Goal: Task Accomplishment & Management: Manage account settings

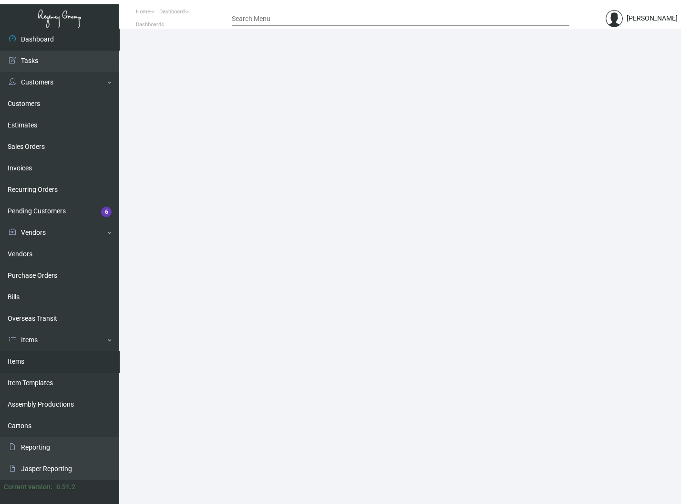
click at [14, 361] on link "Items" at bounding box center [59, 361] width 119 height 21
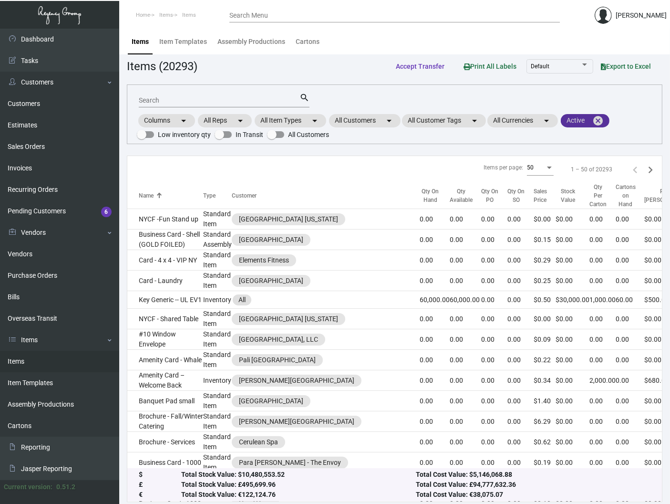
click at [609, 123] on mat-chip "Active cancel" at bounding box center [585, 120] width 49 height 13
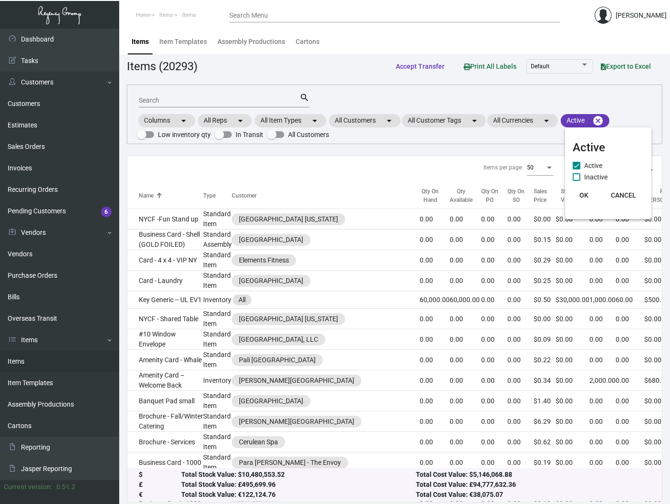
click at [600, 119] on div at bounding box center [335, 252] width 670 height 504
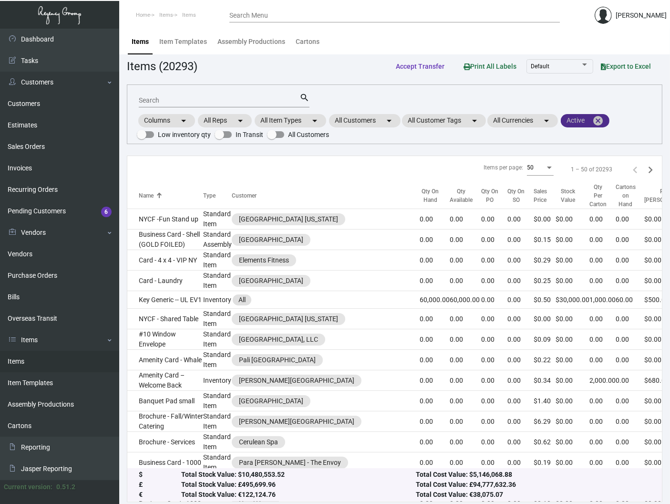
click at [600, 119] on mat-icon "cancel" at bounding box center [597, 120] width 11 height 11
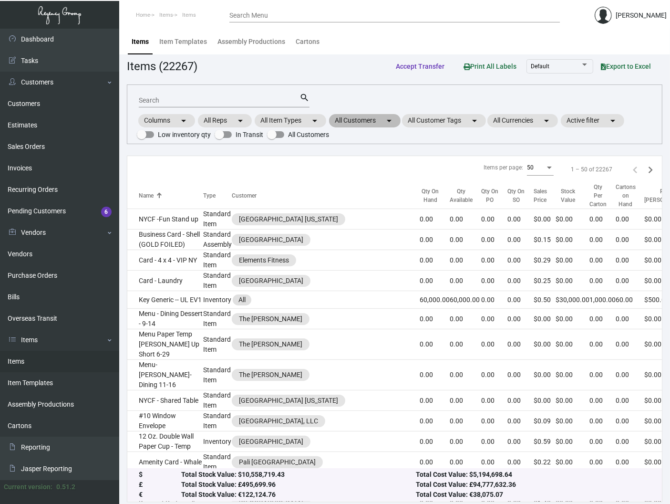
click at [363, 120] on mat-chip "All Customers arrow_drop_down" at bounding box center [365, 120] width 72 height 13
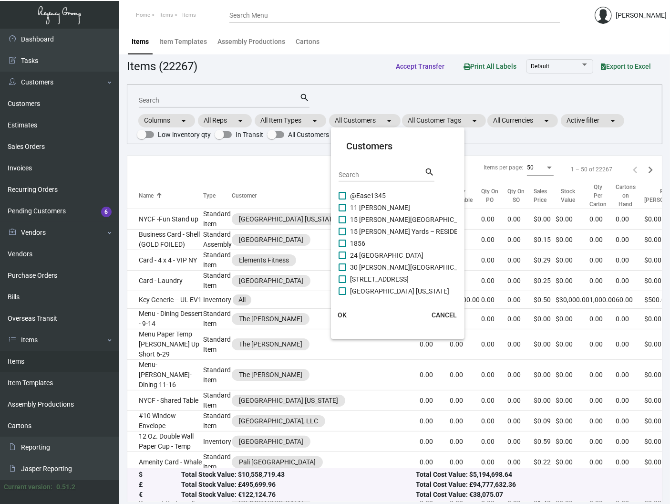
click at [371, 179] on div "Search" at bounding box center [382, 173] width 86 height 15
type input "[PERSON_NAME]"
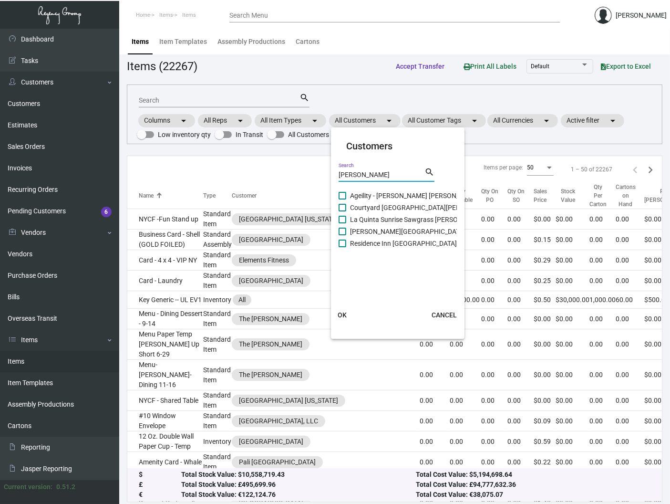
click at [377, 228] on span "[PERSON_NAME][GEOGRAPHIC_DATA]" at bounding box center [407, 231] width 115 height 11
click at [342, 235] on input "[PERSON_NAME][GEOGRAPHIC_DATA]" at bounding box center [342, 235] width 0 height 0
checkbox input "true"
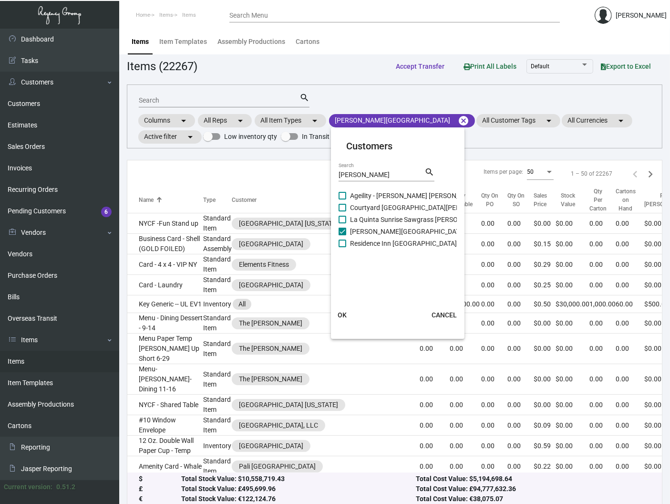
click at [344, 312] on span "OK" at bounding box center [342, 315] width 9 height 8
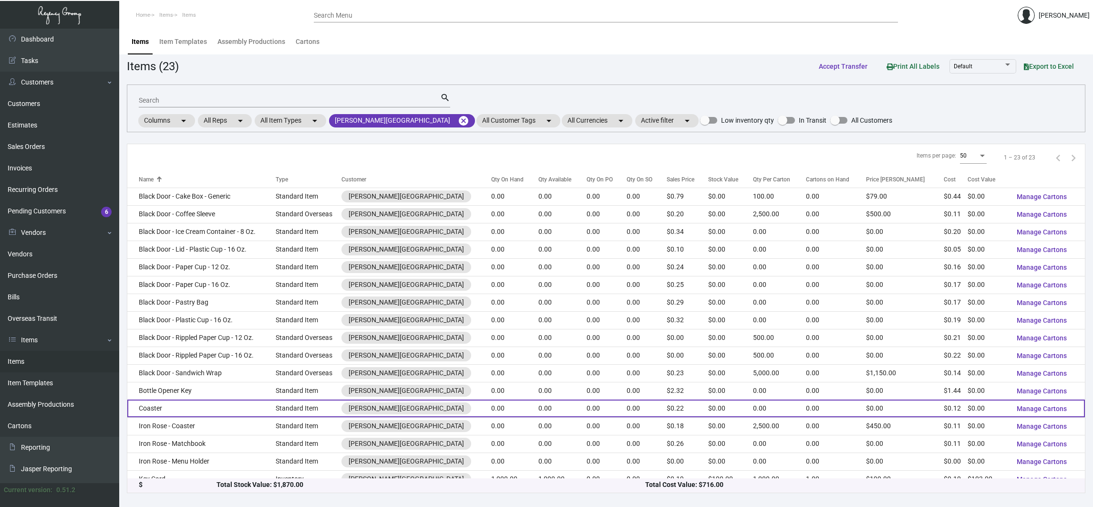
click at [231, 410] on td "Coaster" at bounding box center [201, 408] width 148 height 18
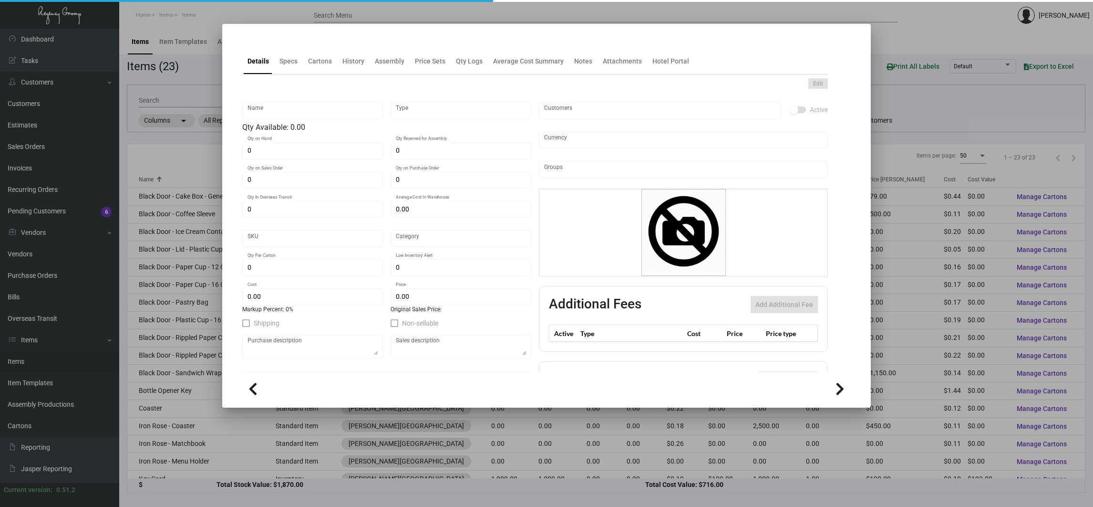
type input "Coaster"
type input "Standard Item"
type input "$ 0.00"
type input "[PERSON_NAME]-Coaster-92"
type input "Standard"
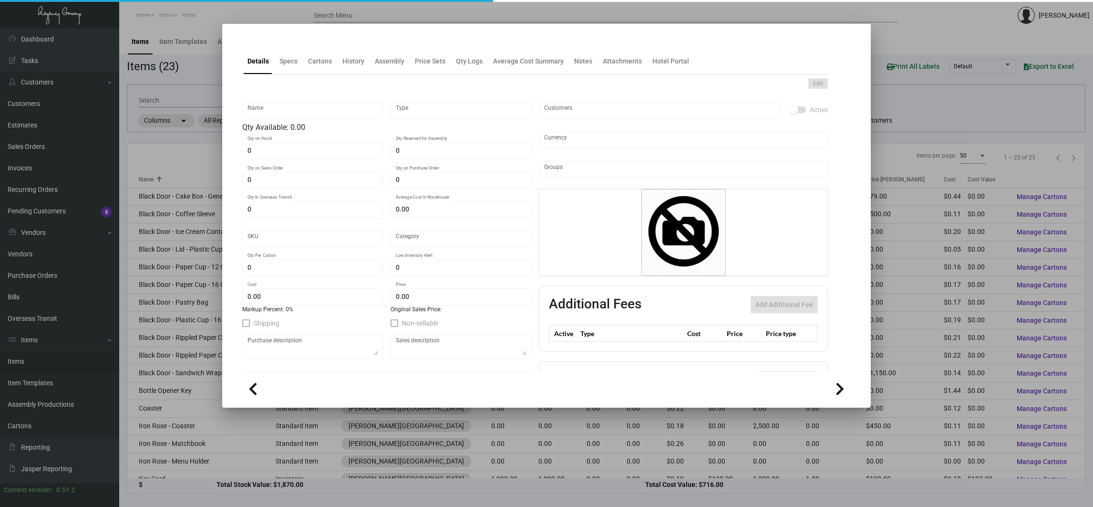
type input "$ 0.1246"
type input "$ 0.215"
checkbox input "true"
type input "United States Dollar $"
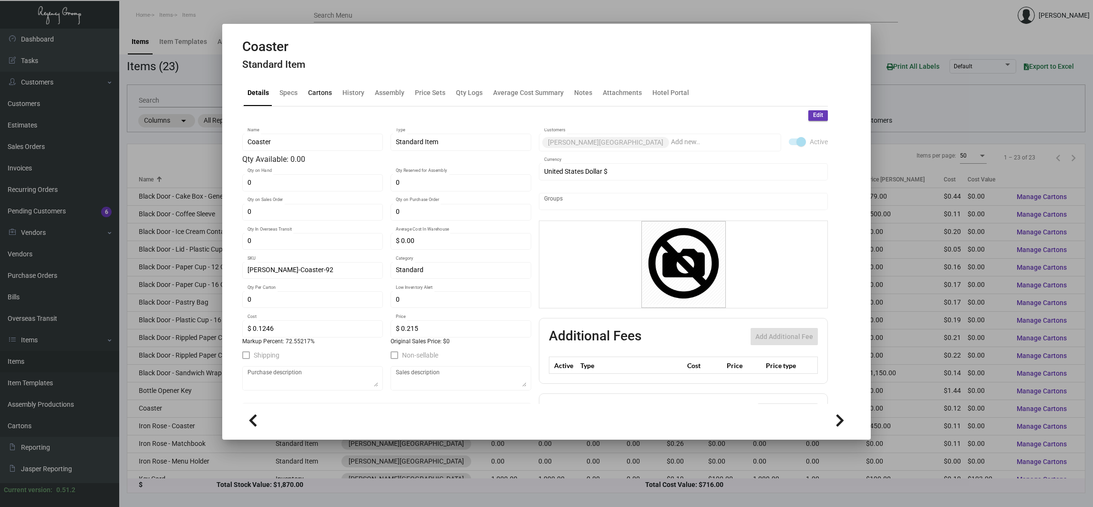
click at [331, 101] on div "Cartons" at bounding box center [319, 93] width 31 height 23
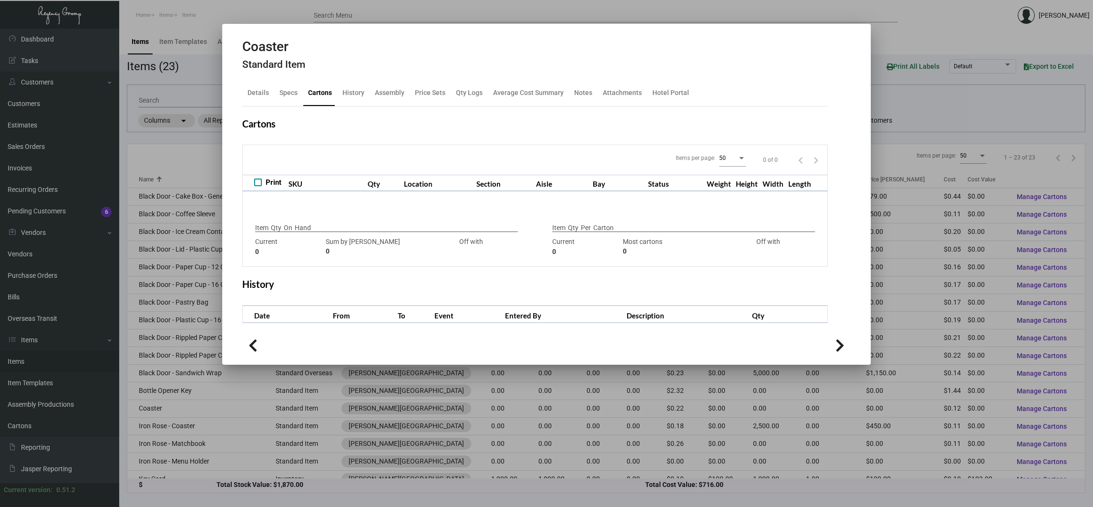
checkbox input "true"
type input "0"
click at [348, 98] on div "History" at bounding box center [353, 93] width 22 height 10
